Goal: Task Accomplishment & Management: Complete application form

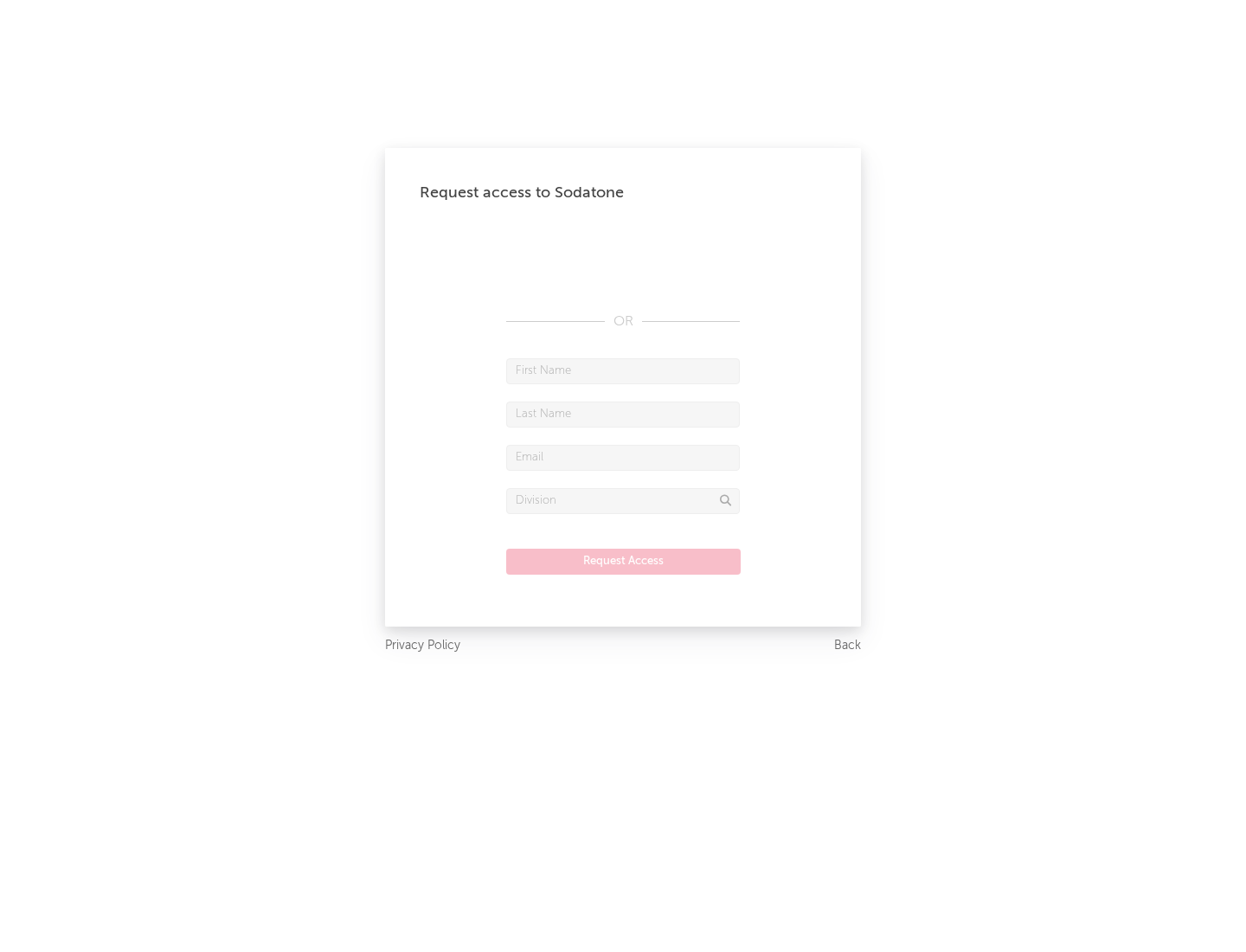
click at [623, 371] on input "text" at bounding box center [623, 371] width 234 height 26
type input "[PERSON_NAME]"
click at [623, 414] on input "text" at bounding box center [623, 414] width 234 height 26
type input "[PERSON_NAME]"
click at [623, 456] on input "text" at bounding box center [623, 457] width 234 height 26
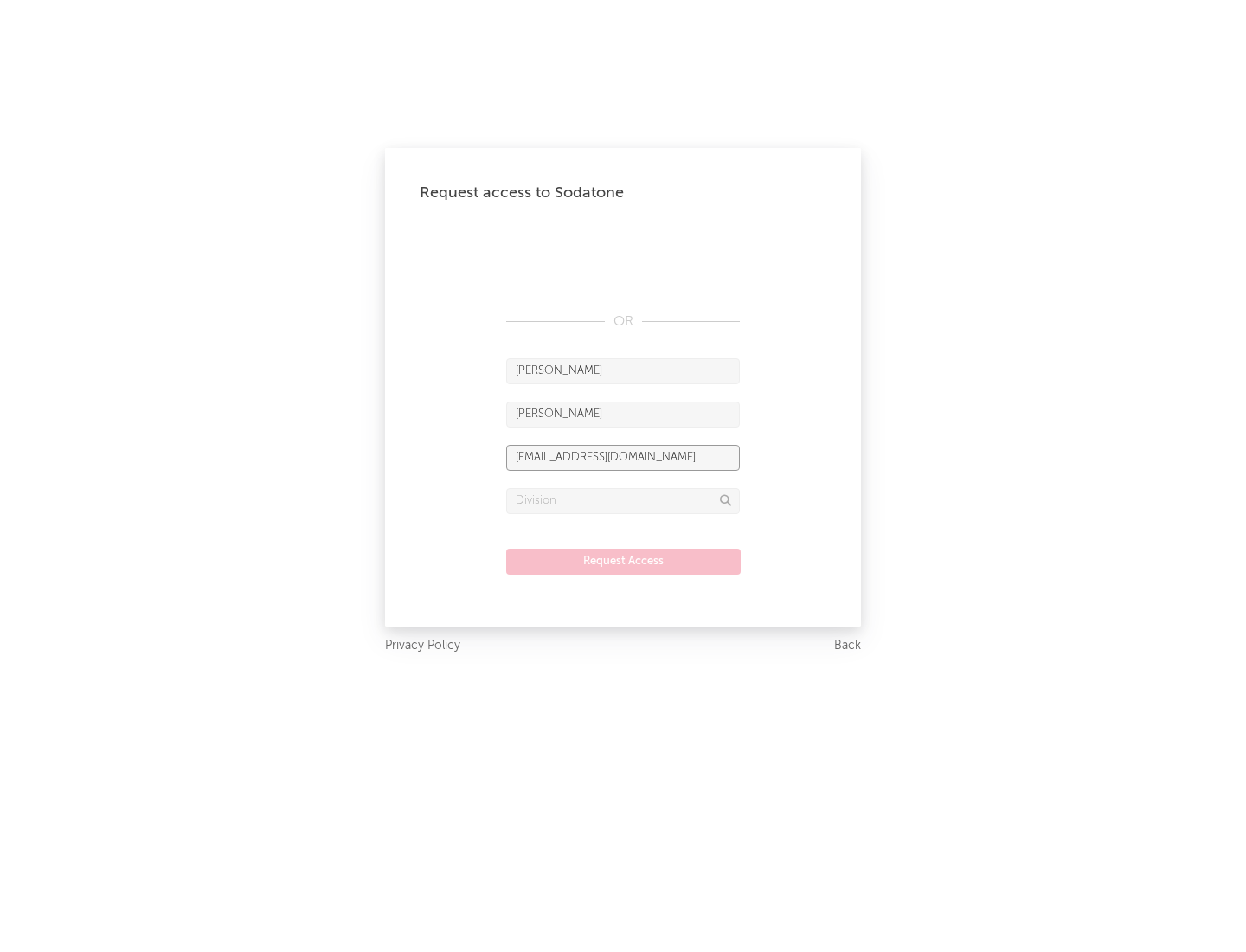
type input "[EMAIL_ADDRESS][DOMAIN_NAME]"
click at [623, 500] on input "text" at bounding box center [623, 500] width 234 height 26
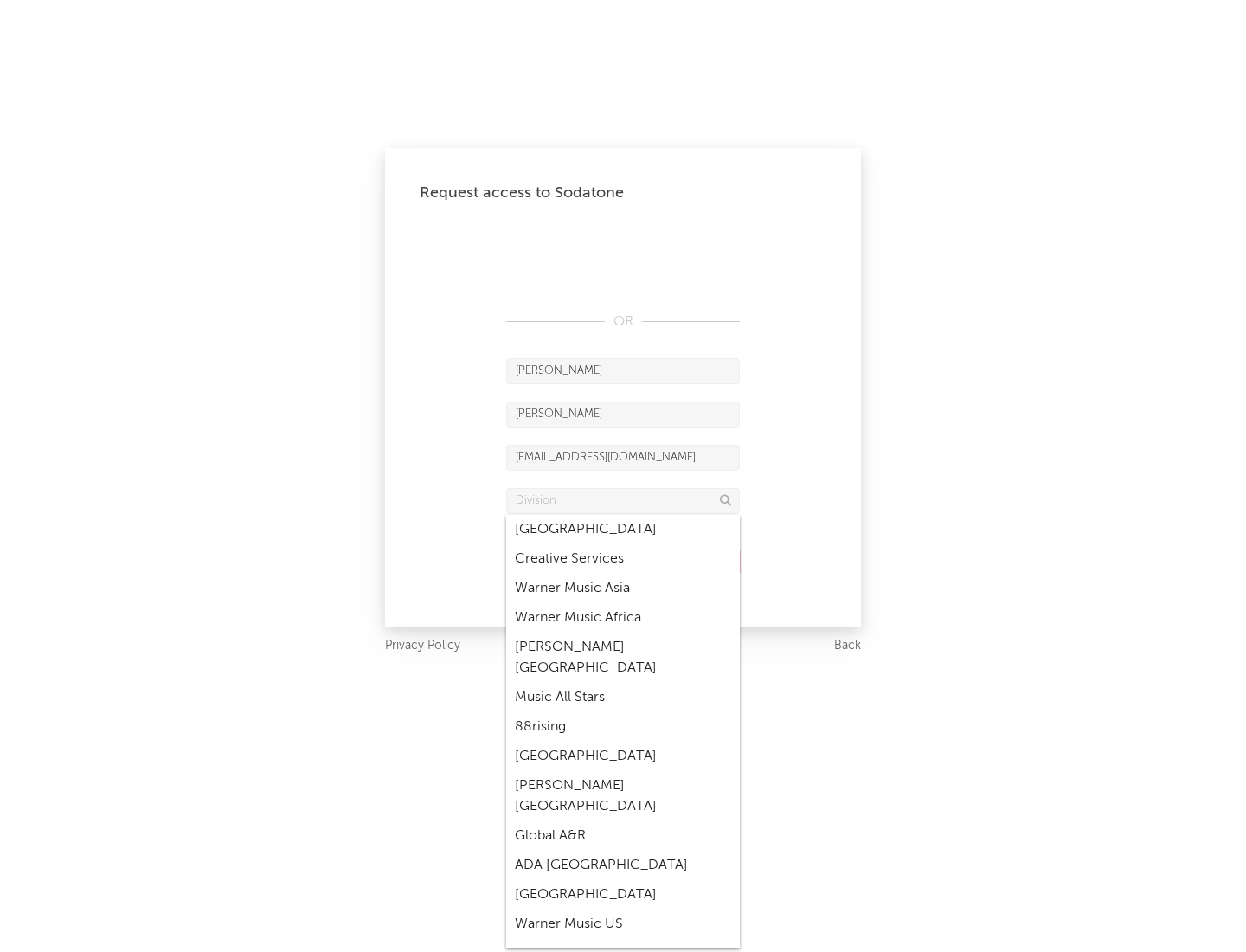
click at [618, 682] on div "Music All Stars" at bounding box center [623, 697] width 234 height 30
type input "Music All Stars"
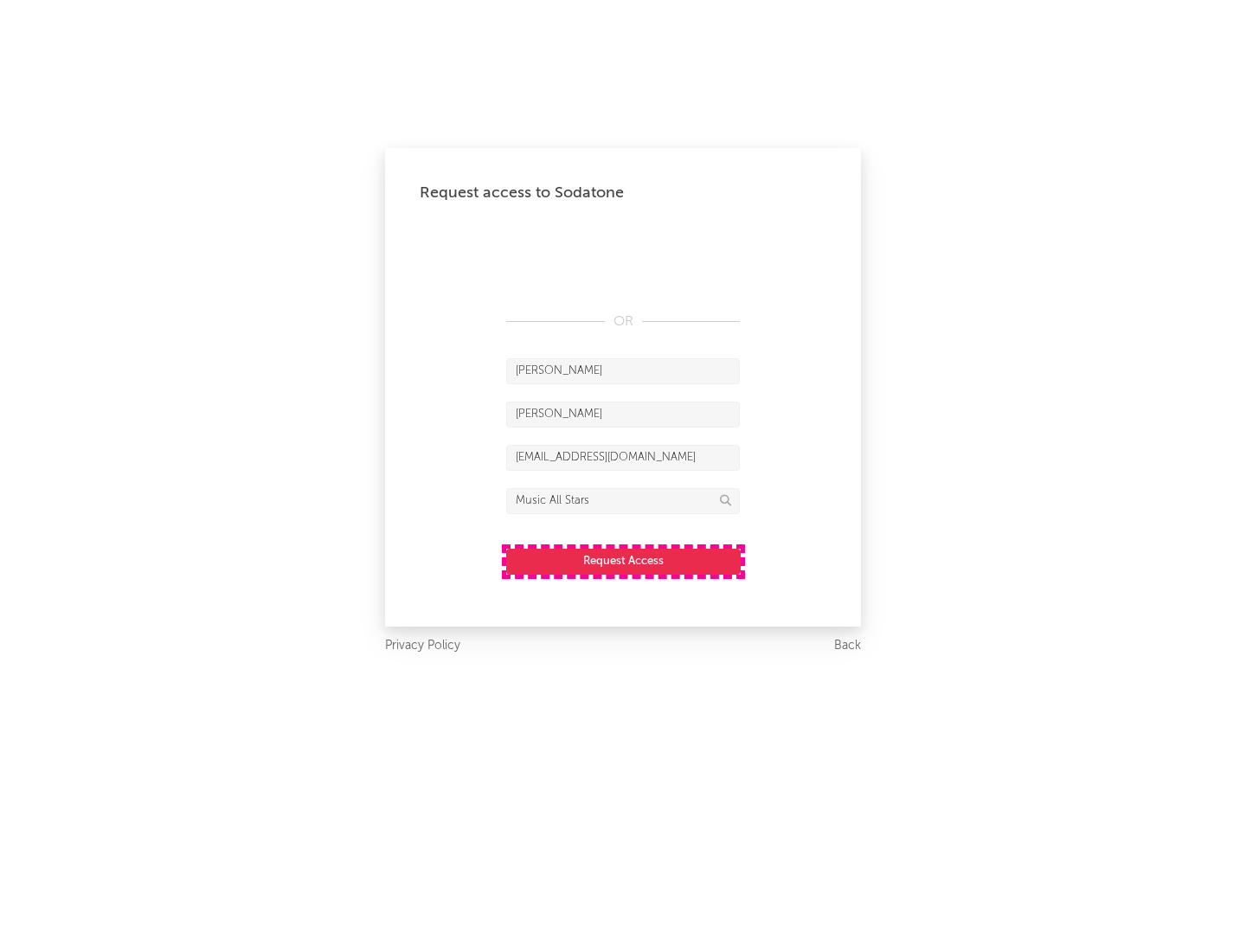
click at [623, 560] on button "Request Access" at bounding box center [623, 561] width 235 height 26
